Goal: Task Accomplishment & Management: Complete application form

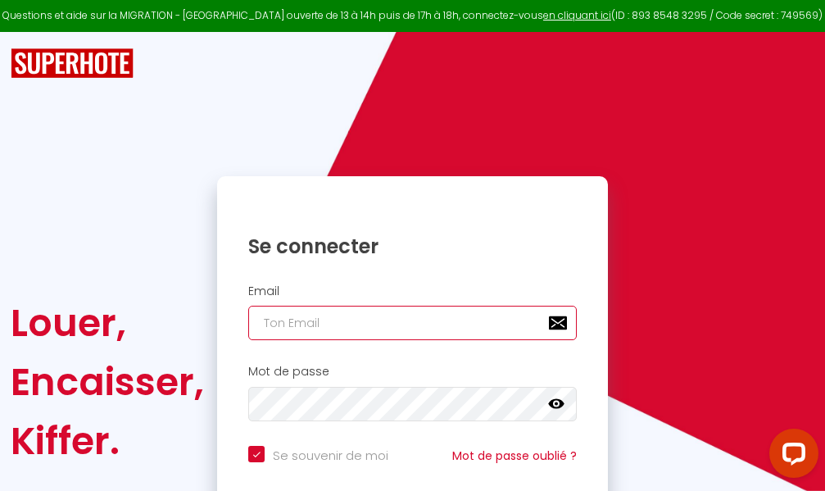
click at [464, 321] on input "email" at bounding box center [412, 323] width 329 height 34
type input "m"
checkbox input "true"
type input "ma"
checkbox input "true"
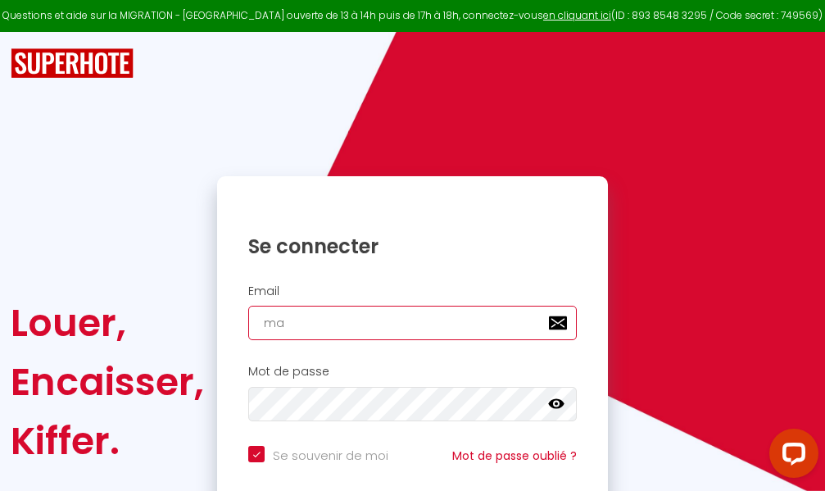
type input "mar"
checkbox input "true"
type input "marc"
checkbox input "true"
type input "marcd"
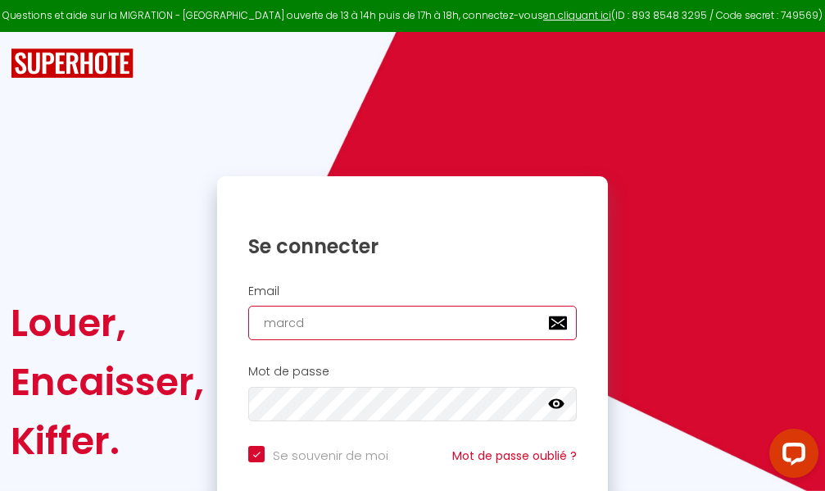
checkbox input "true"
type input "marcdp"
checkbox input "true"
type input "marcdpo"
checkbox input "true"
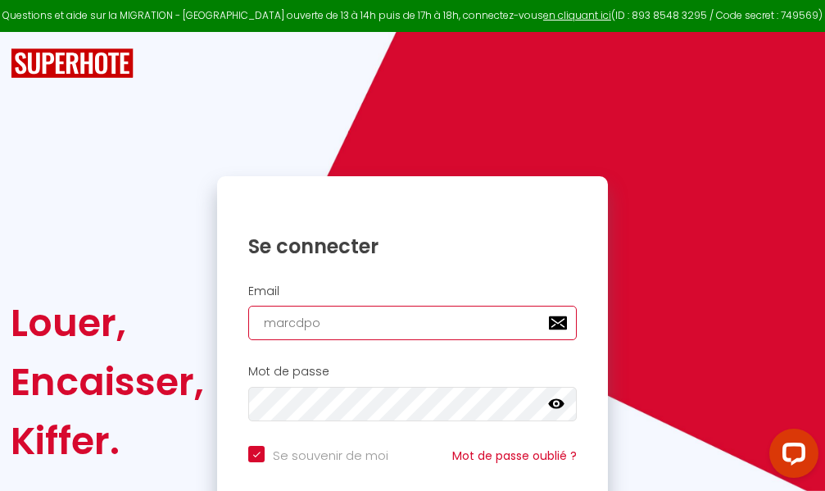
type input "marcdpoz"
checkbox input "true"
type input "marcdpoz."
checkbox input "true"
type input "marcdpoz.l"
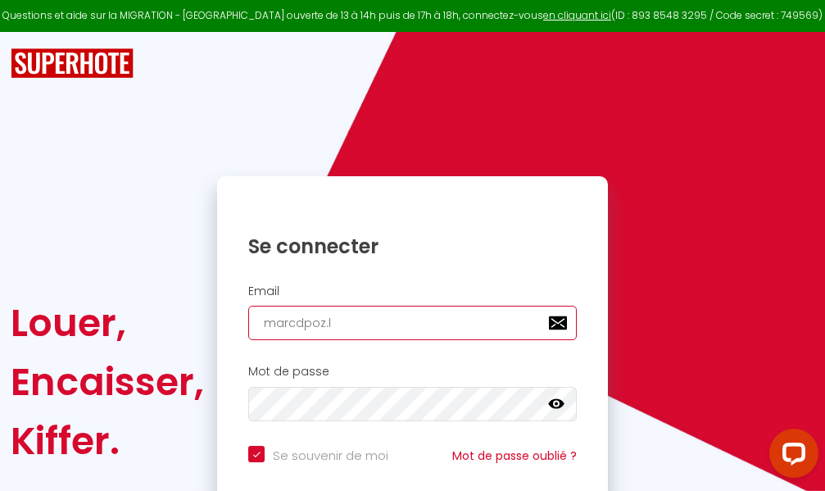
checkbox input "true"
type input "marcdpoz.lo"
checkbox input "true"
type input "marcdpoz.loc"
checkbox input "true"
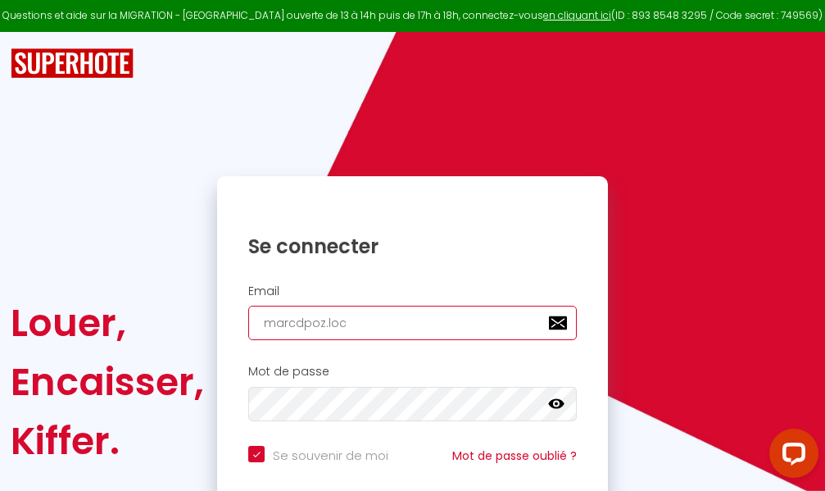
type input "marcdpoz.loca"
checkbox input "true"
type input "marcdpoz.locat"
checkbox input "true"
type input "marcdpoz.locati"
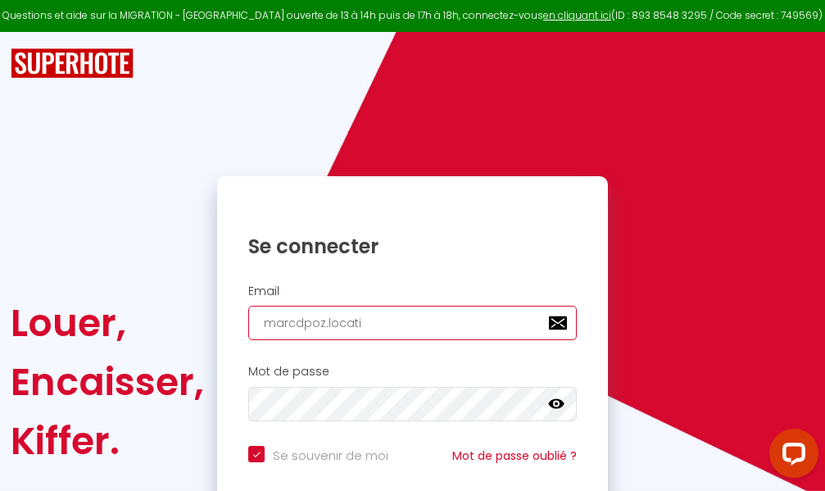
checkbox input "true"
type input "marcdpoz.locatio"
checkbox input "true"
type input "marcdpoz.location"
checkbox input "true"
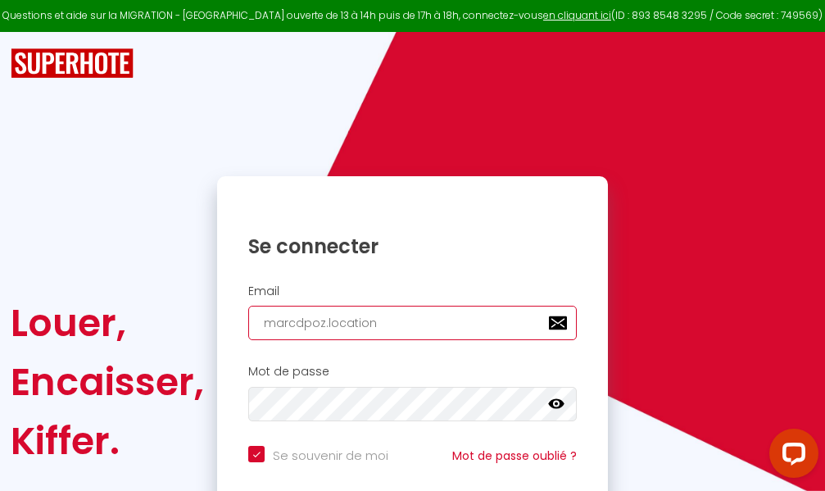
type input "marcdpoz.location@"
checkbox input "true"
type input "marcdpoz.location@g"
checkbox input "true"
type input "marcdpoz.location@gm"
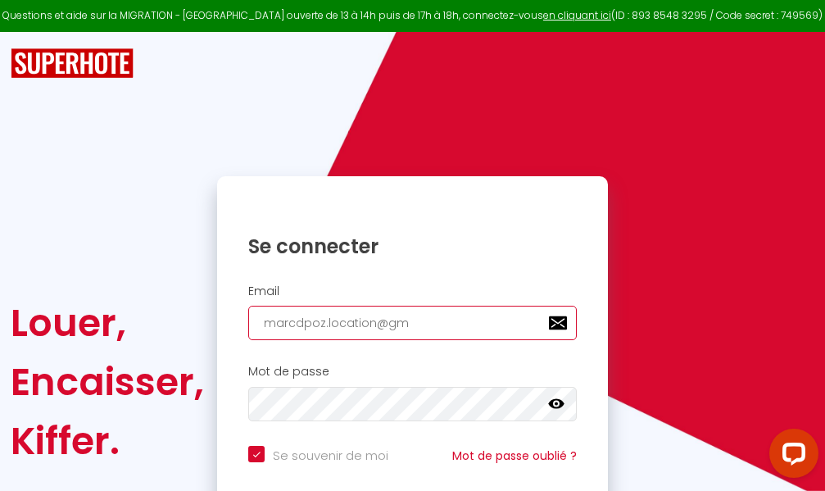
checkbox input "true"
type input "marcdpoz.location@gma"
checkbox input "true"
type input "marcdpoz.location@gmai"
checkbox input "true"
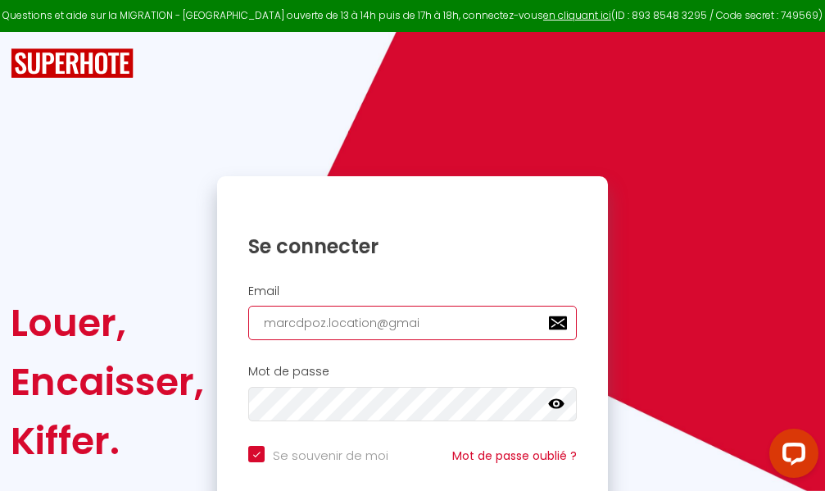
type input "[EMAIL_ADDRESS]"
checkbox input "true"
type input "[EMAIL_ADDRESS]."
checkbox input "true"
type input "marcdpoz.location@gmail.c"
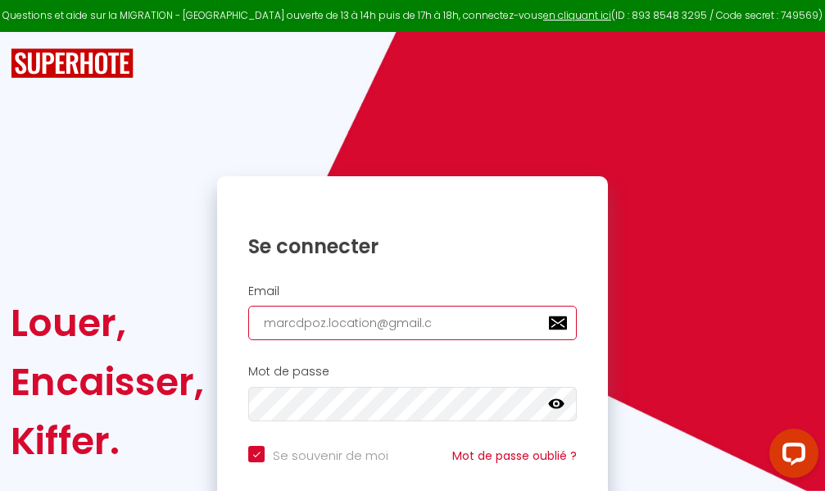
checkbox input "true"
type input "[EMAIL_ADDRESS][DOMAIN_NAME]"
checkbox input "true"
type input "[EMAIL_ADDRESS][DOMAIN_NAME]"
checkbox input "true"
